Goal: Transaction & Acquisition: Purchase product/service

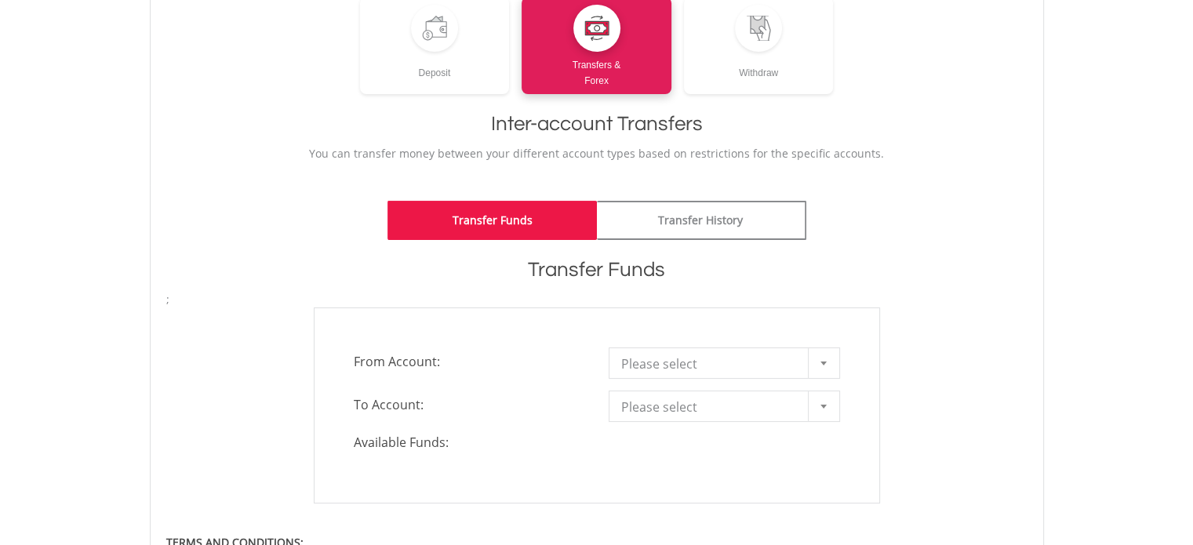
scroll to position [240, 0]
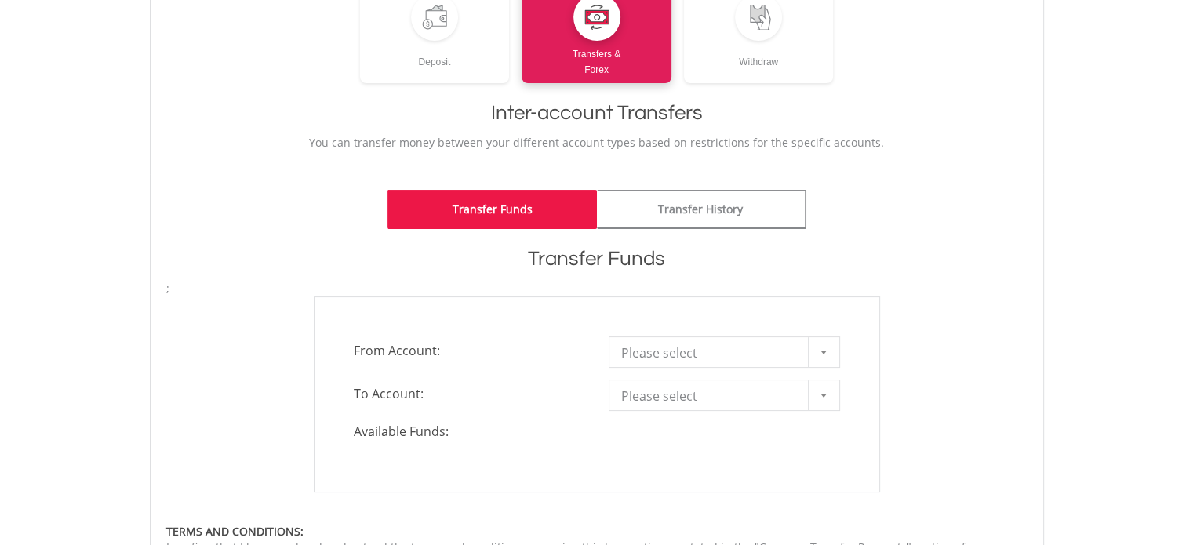
click at [825, 346] on div at bounding box center [823, 352] width 31 height 30
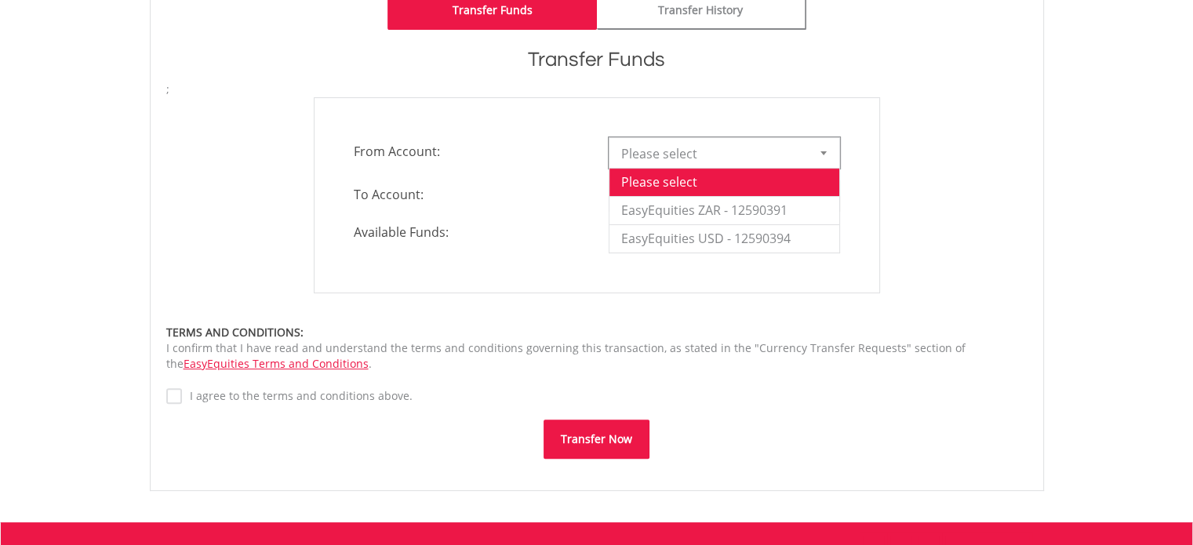
scroll to position [0, 0]
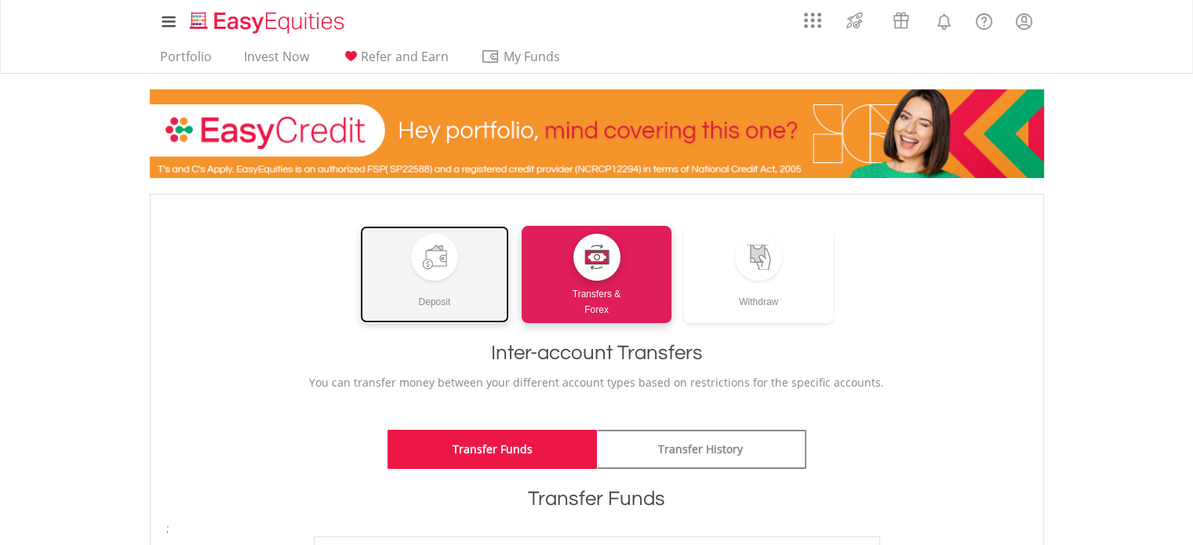
click at [436, 253] on div at bounding box center [434, 257] width 25 height 25
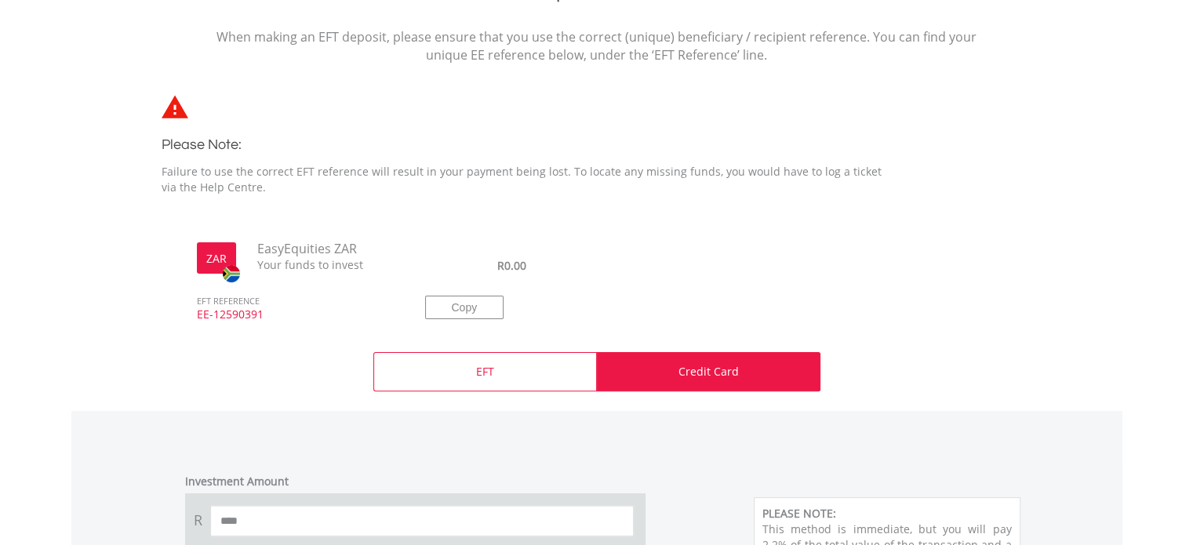
scroll to position [397, 0]
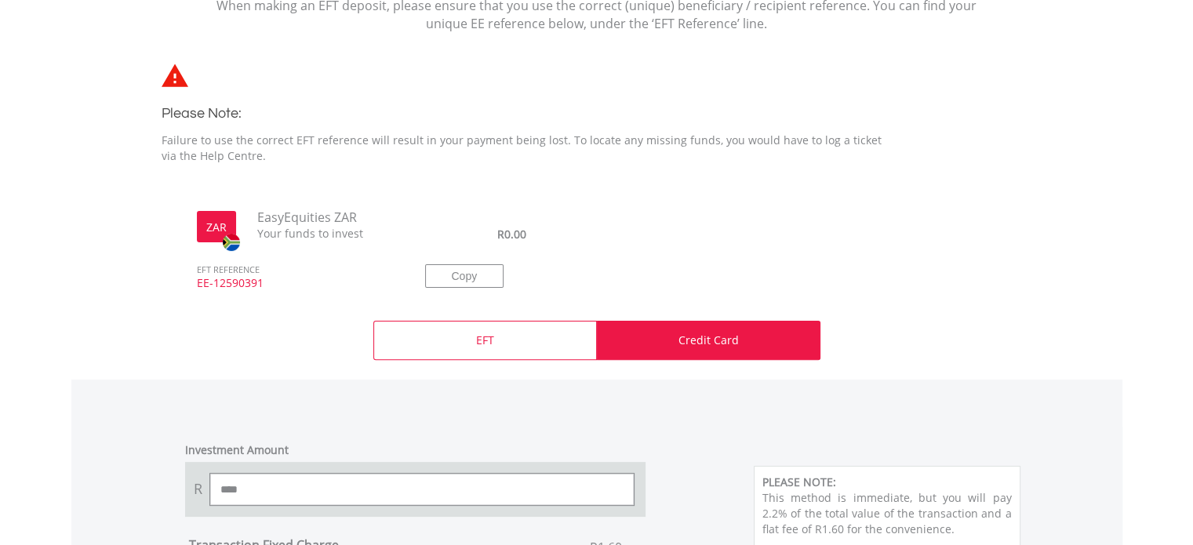
click at [227, 496] on input "****" at bounding box center [422, 489] width 424 height 31
click at [228, 486] on input "*******" at bounding box center [422, 489] width 424 height 31
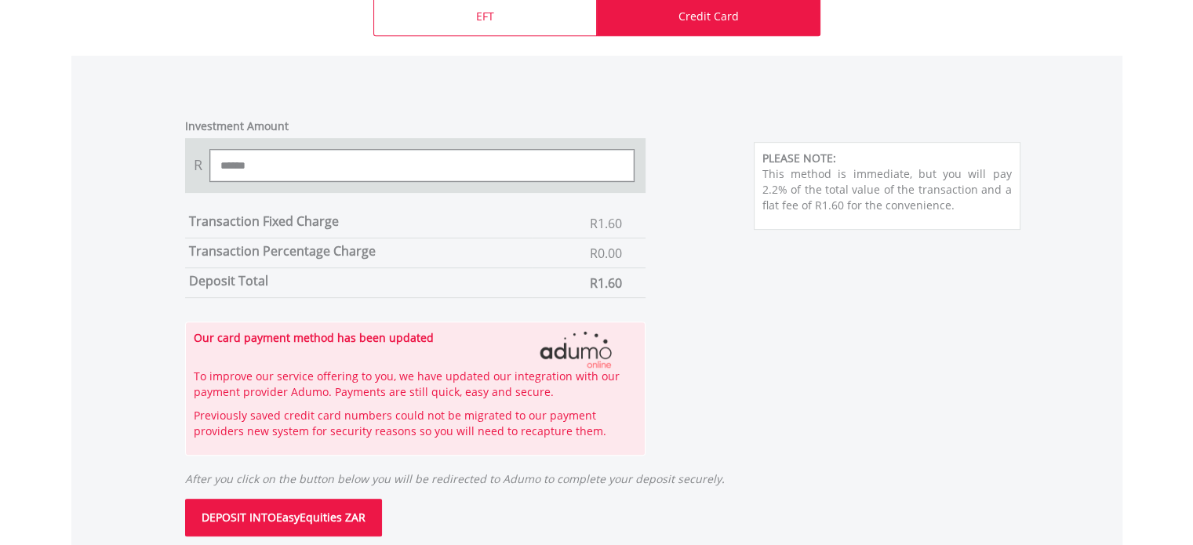
scroll to position [774, 0]
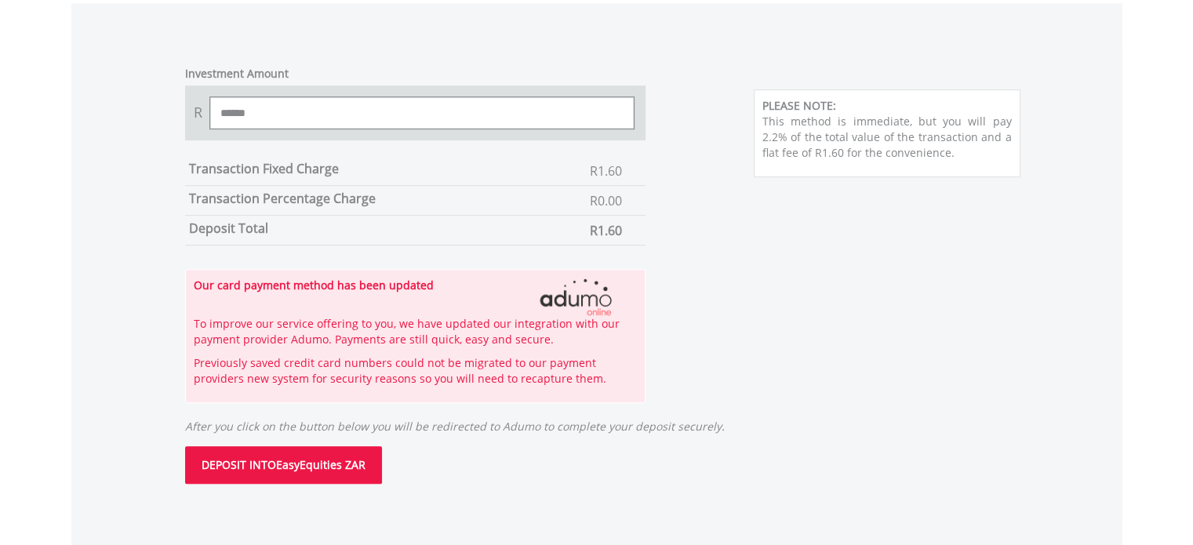
type input "******"
click at [279, 461] on button "DEPOSIT INTO EasyEquities ZAR" at bounding box center [283, 465] width 197 height 38
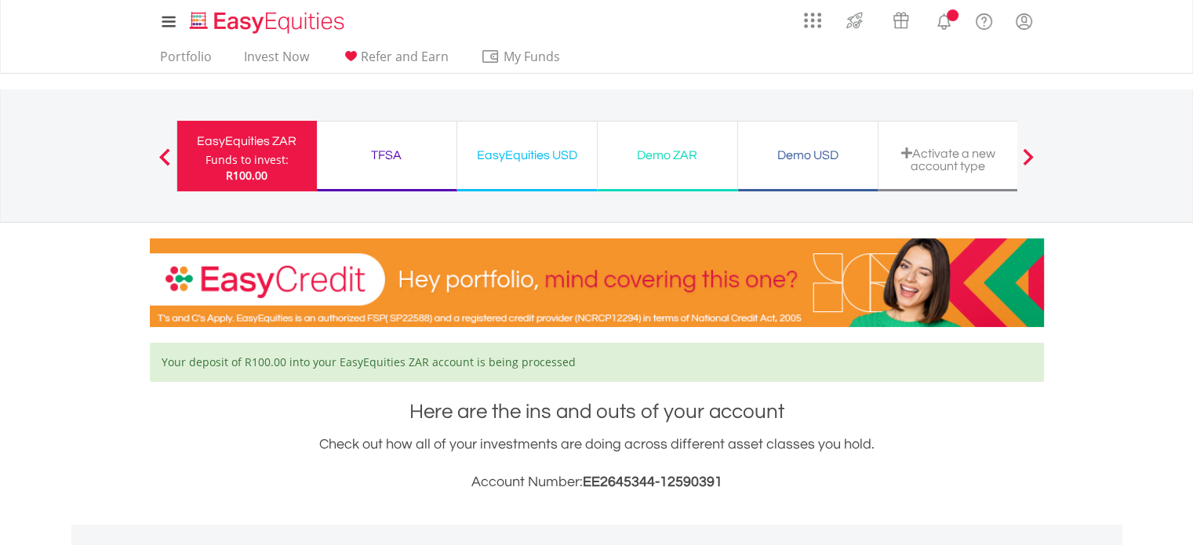
scroll to position [151, 298]
click at [242, 137] on div "EasyEquities ZAR" at bounding box center [247, 141] width 121 height 22
click at [284, 53] on link "Invest Now" at bounding box center [277, 61] width 78 height 24
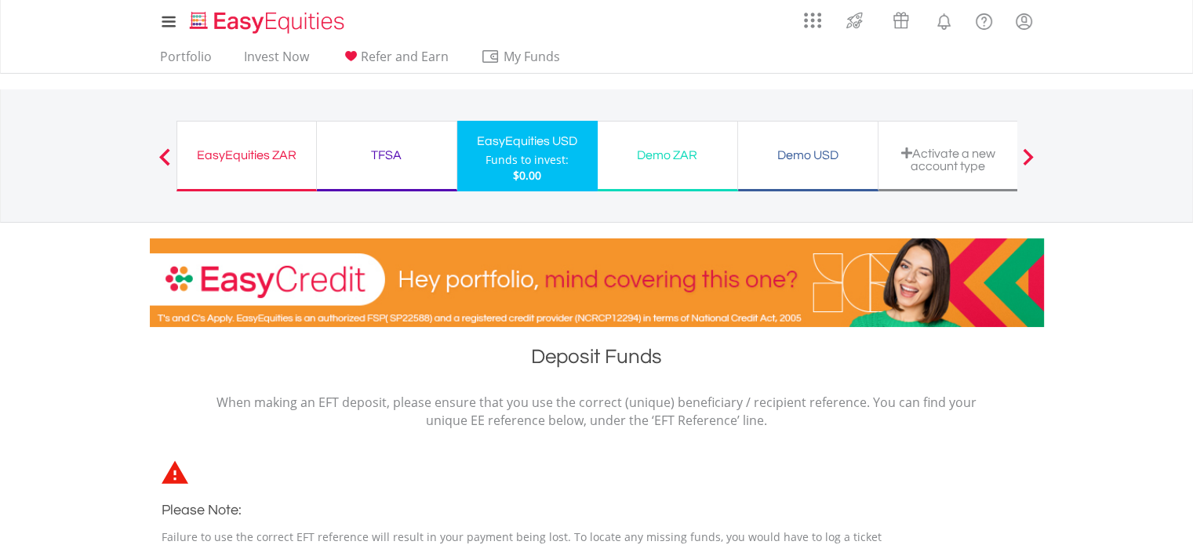
click at [245, 157] on div "EasyEquities ZAR" at bounding box center [247, 155] width 120 height 22
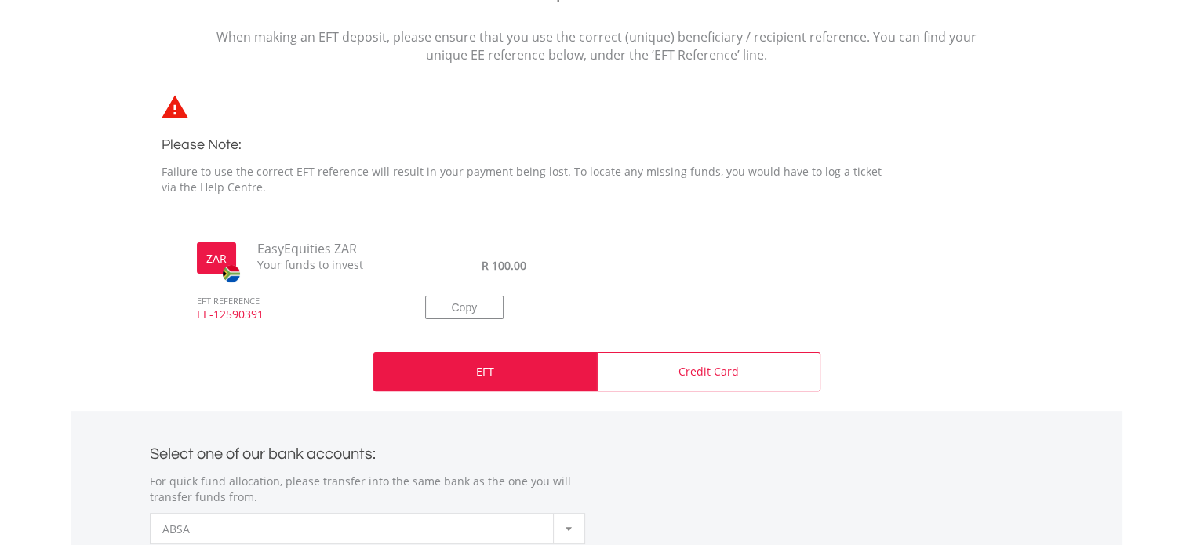
scroll to position [386, 0]
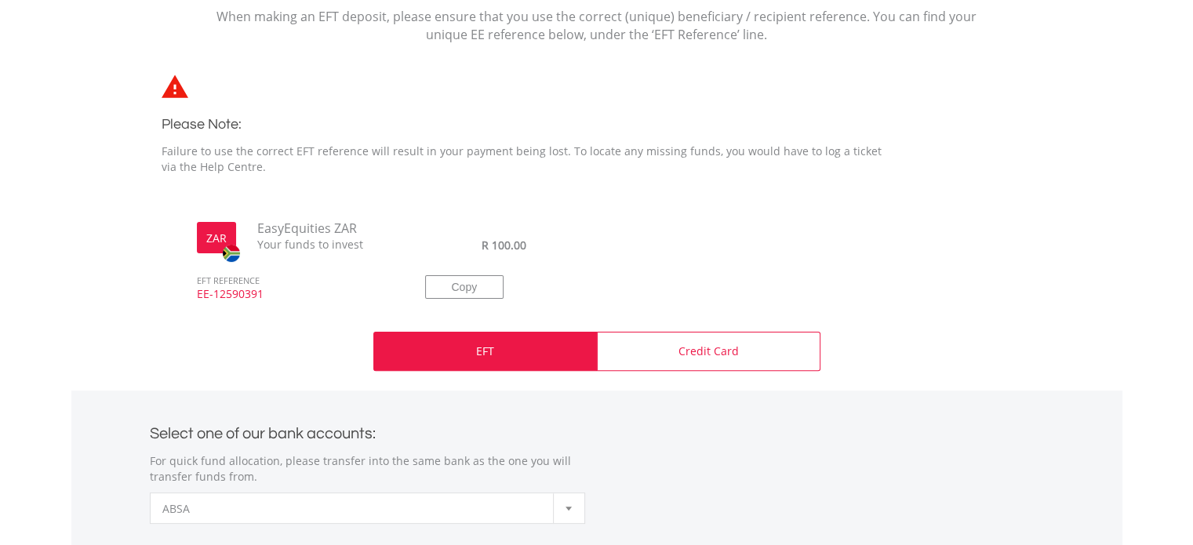
click at [479, 354] on p "EFT" at bounding box center [485, 352] width 18 height 16
click at [566, 507] on b at bounding box center [569, 509] width 6 height 4
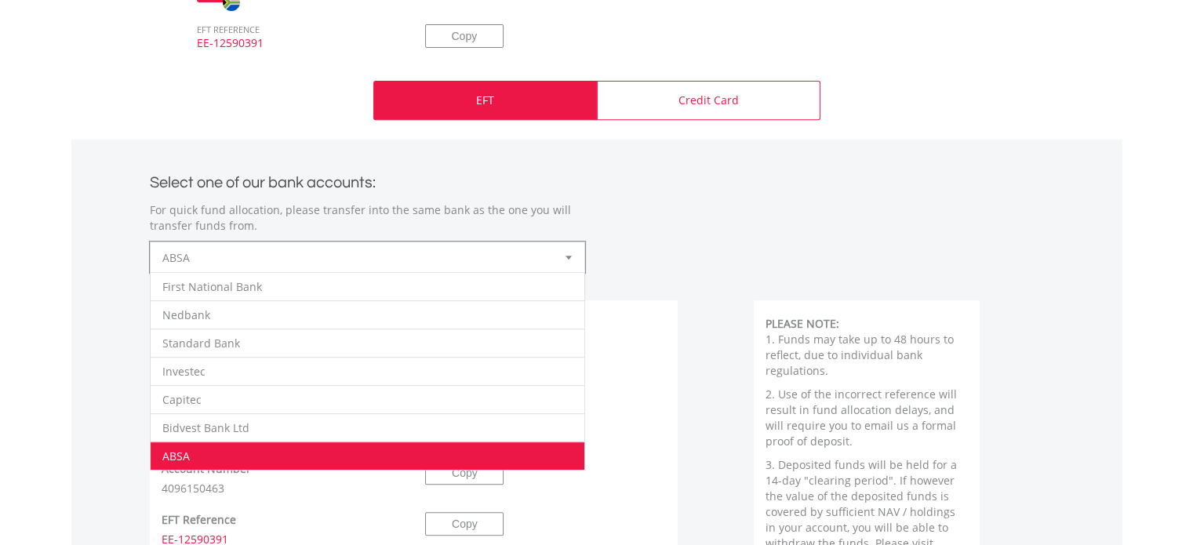
scroll to position [711, 0]
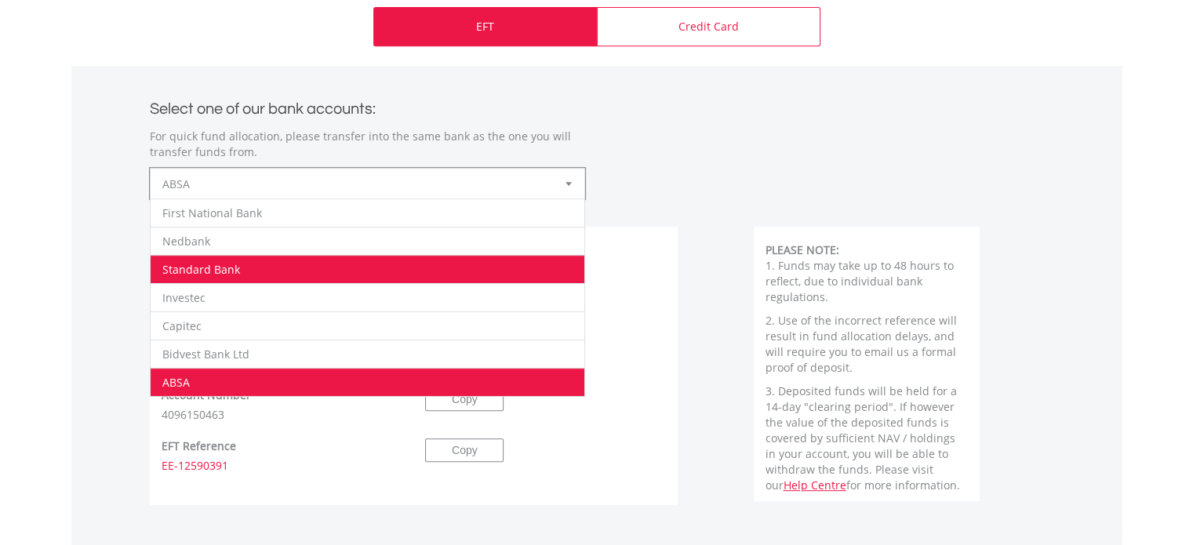
click at [232, 269] on li "Standard Bank" at bounding box center [368, 269] width 434 height 28
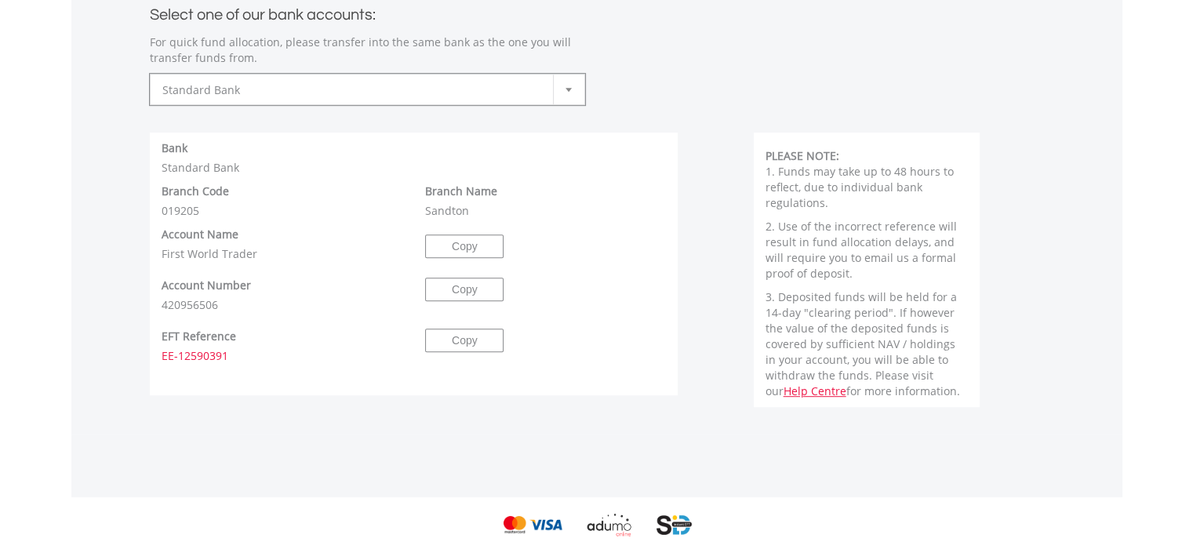
scroll to position [836, 0]
